Goal: Task Accomplishment & Management: Manage account settings

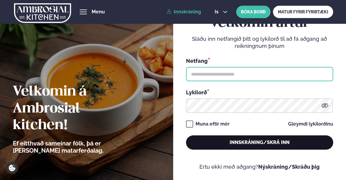
type input "**********"
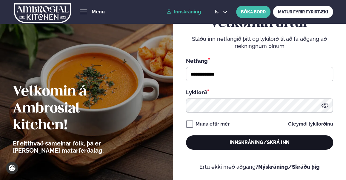
click at [247, 139] on button "Innskráning/Skrá inn" at bounding box center [259, 143] width 147 height 14
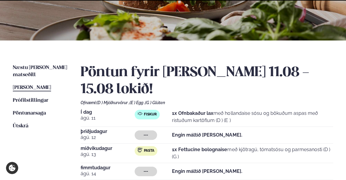
scroll to position [135, 0]
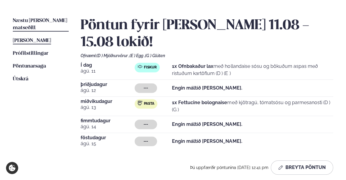
click at [34, 19] on span "Næstu [PERSON_NAME] matseðill" at bounding box center [40, 24] width 54 height 12
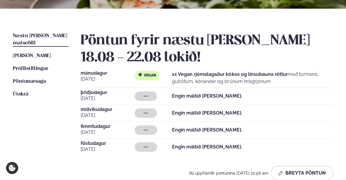
scroll to position [81, 0]
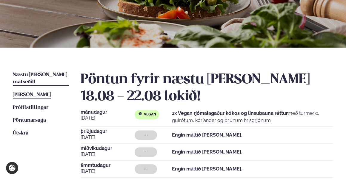
click at [24, 92] on span "[PERSON_NAME]" at bounding box center [32, 94] width 38 height 5
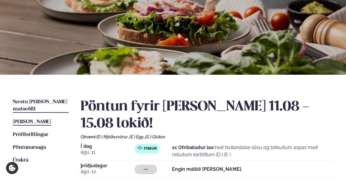
drag, startPoint x: 38, startPoint y: 106, endPoint x: 39, endPoint y: 101, distance: 5.1
click at [38, 106] on ul "Næstu [PERSON_NAME] matseðill Næsta vika [PERSON_NAME] matseðill [PERSON_NAME] …" at bounding box center [41, 180] width 56 height 162
click at [39, 101] on span "Næstu [PERSON_NAME] matseðill" at bounding box center [40, 106] width 54 height 12
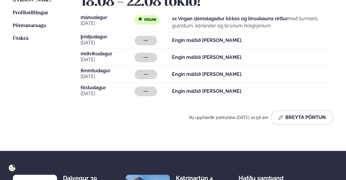
scroll to position [190, 0]
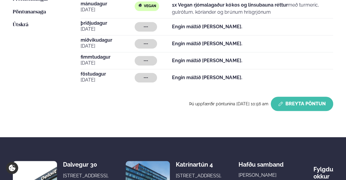
click at [316, 103] on button "Breyta Pöntun" at bounding box center [302, 104] width 62 height 14
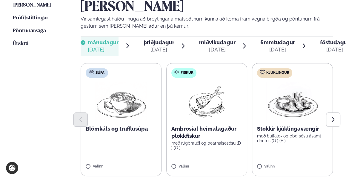
scroll to position [163, 0]
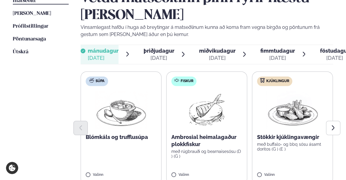
click at [200, 51] on span "miðvikudagur" at bounding box center [217, 51] width 36 height 6
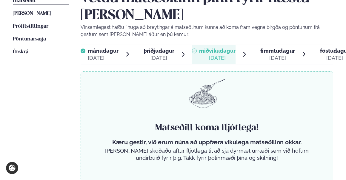
click at [98, 52] on span "mánudagur" at bounding box center [103, 51] width 31 height 6
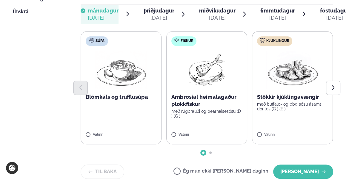
scroll to position [271, 0]
